Goal: Transaction & Acquisition: Purchase product/service

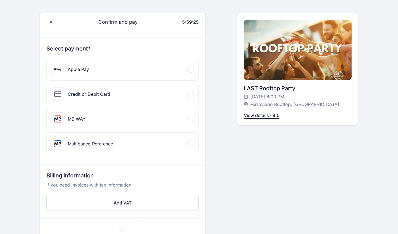
scroll to position [50, 0]
click at [156, 95] on div "Credit or Debit Card" at bounding box center [123, 94] width 152 height 22
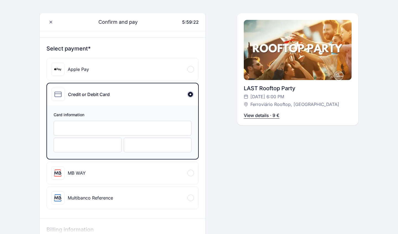
click at [100, 122] on div at bounding box center [123, 128] width 138 height 15
click at [239, 163] on div "Confirm and pay 5:58:51 Hello, Mikoláš Augustýn +420 774 208 914 mikolas.august…" at bounding box center [297, 181] width 121 height 402
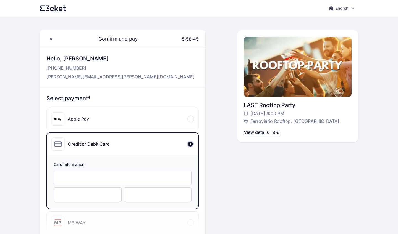
scroll to position [0, 0]
click at [239, 163] on div "Confirm and pay 5:58:45 Hello, Mikoláš Augustýn +420 774 208 914 mikolas.august…" at bounding box center [297, 231] width 121 height 402
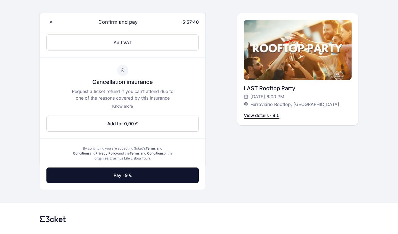
scroll to position [265, 0]
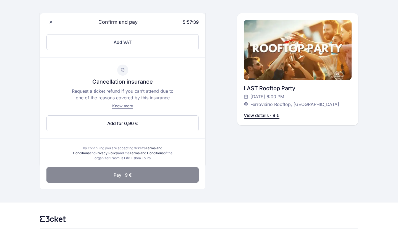
click at [114, 180] on button "Pay · 9 €" at bounding box center [122, 175] width 152 height 15
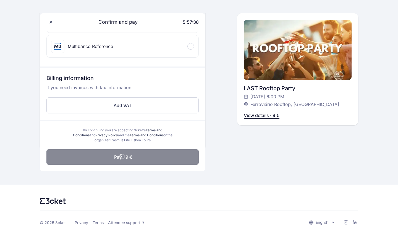
scroll to position [202, 0]
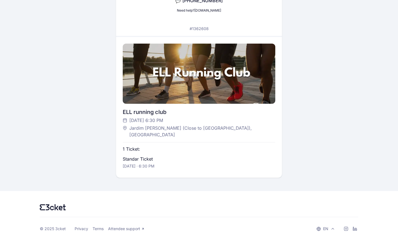
scroll to position [92, 0]
